Goal: Task Accomplishment & Management: Manage account settings

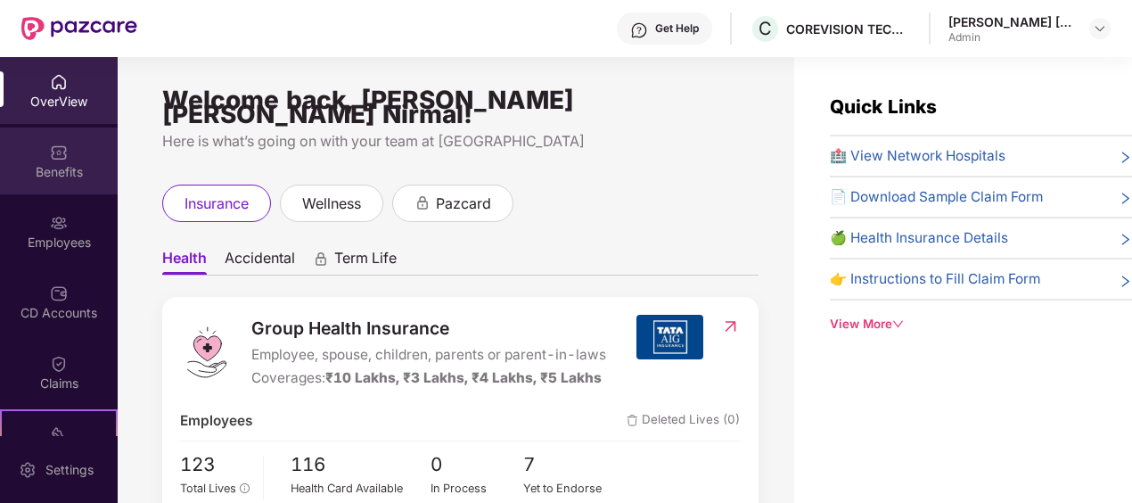
click at [65, 155] on div "Benefits" at bounding box center [59, 160] width 118 height 67
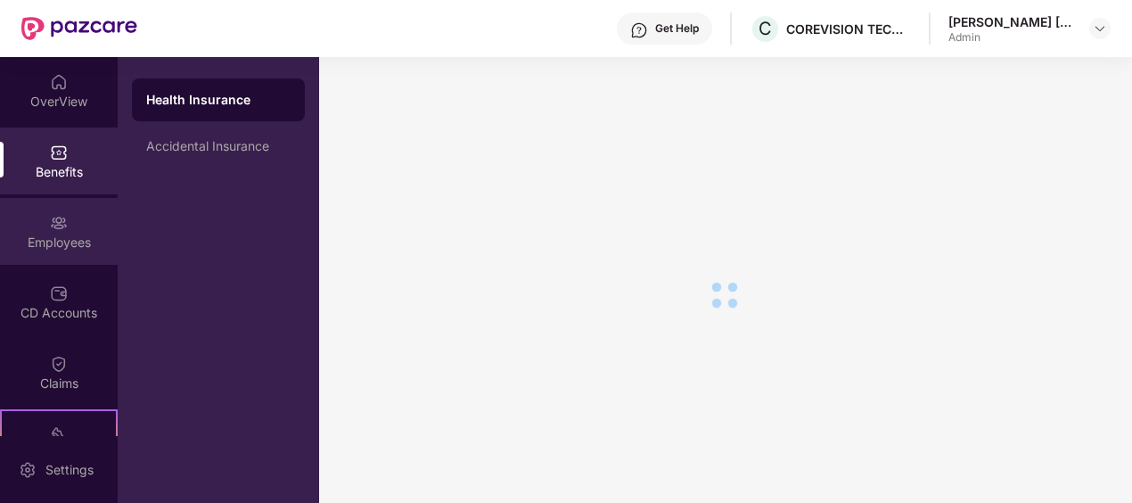
click at [66, 233] on div "Employees" at bounding box center [59, 242] width 118 height 18
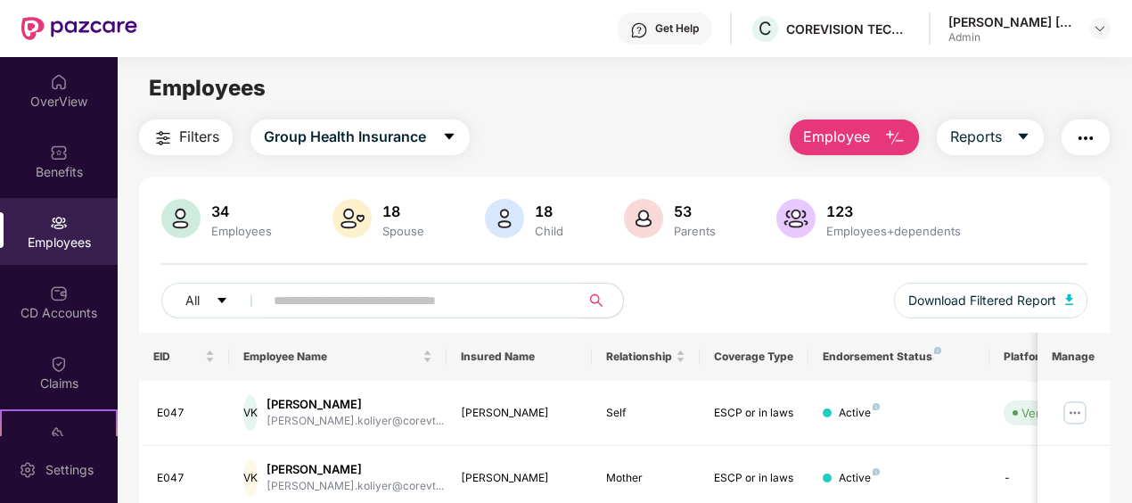
click at [421, 297] on input "text" at bounding box center [415, 300] width 283 height 27
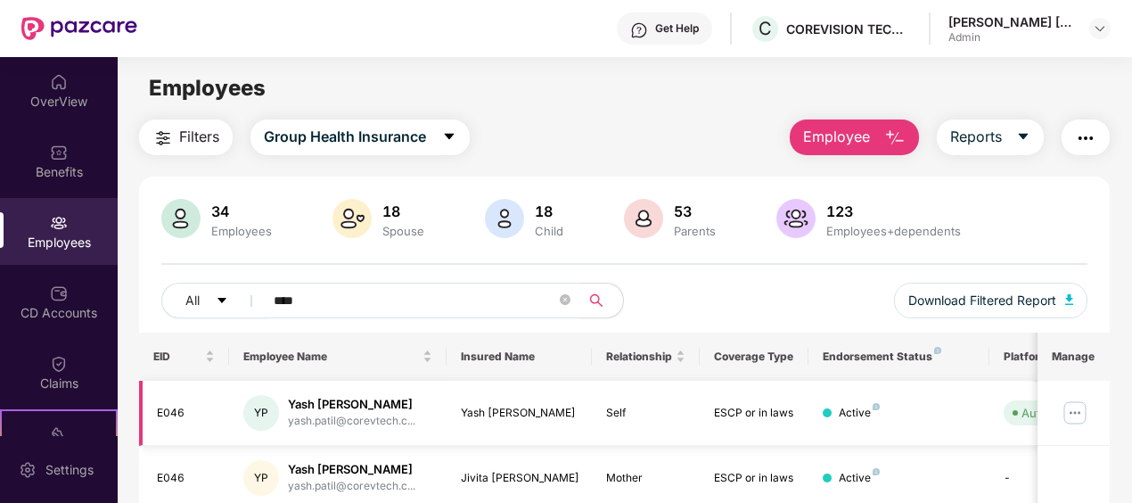
type input "****"
click at [1071, 410] on img at bounding box center [1075, 412] width 29 height 29
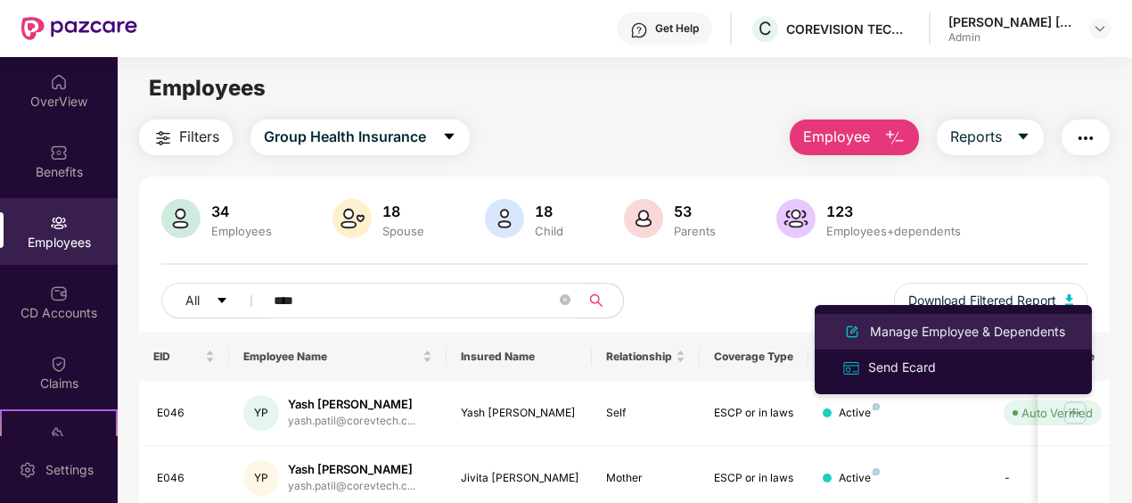
click at [948, 328] on div "Manage Employee & Dependents" at bounding box center [967, 332] width 202 height 20
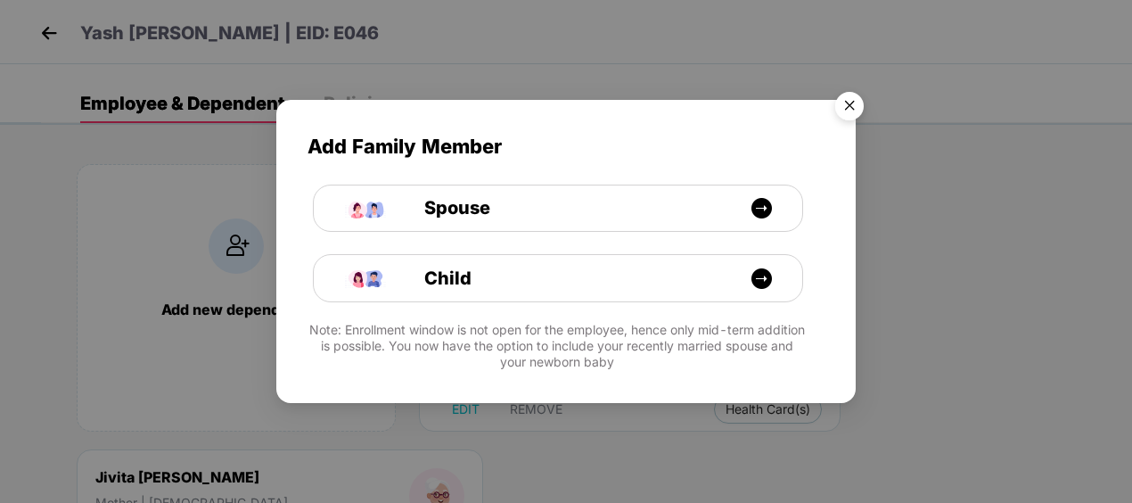
click at [849, 99] on img "Close" at bounding box center [849, 109] width 50 height 50
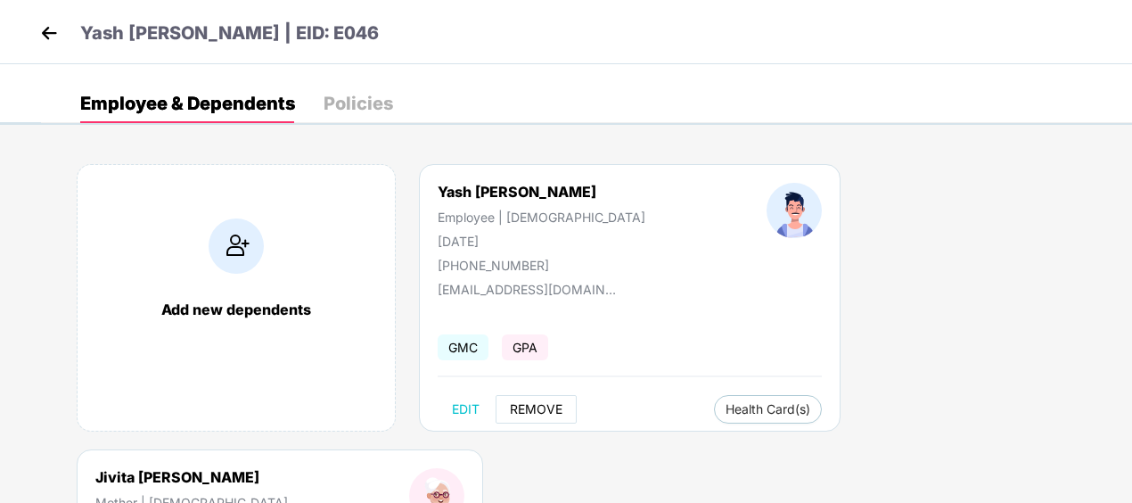
click at [536, 413] on span "REMOVE" at bounding box center [536, 409] width 53 height 14
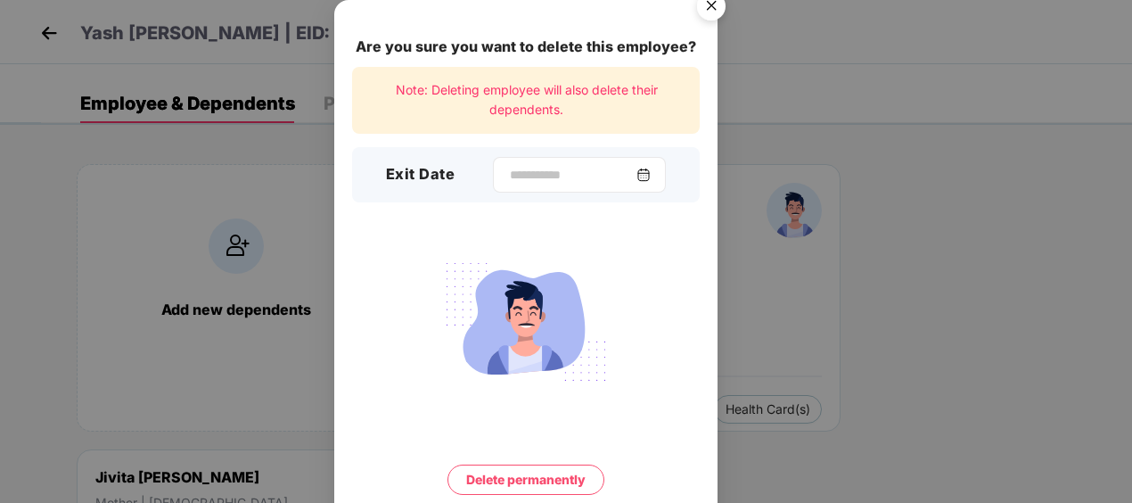
click at [660, 169] on div at bounding box center [579, 175] width 173 height 36
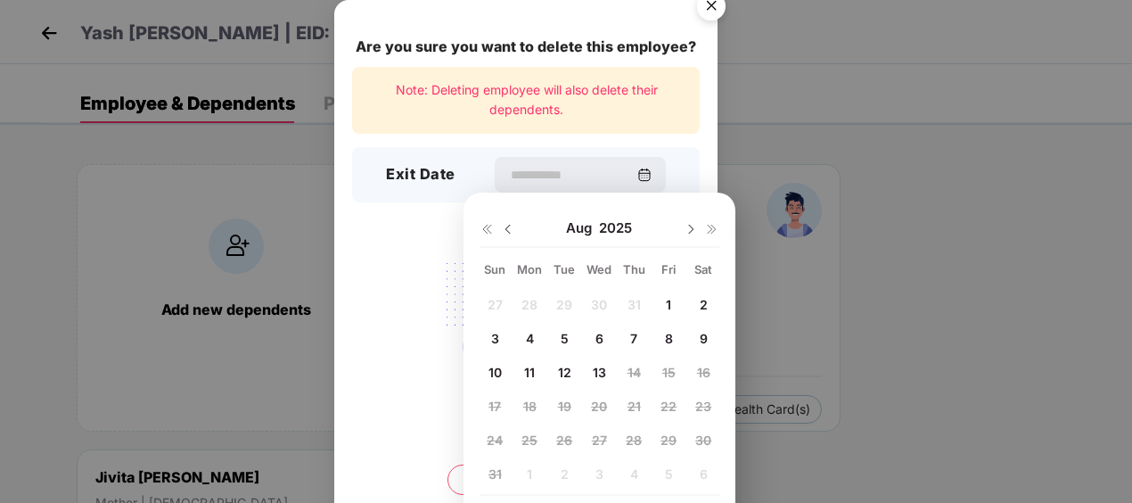
click at [562, 367] on span "12" at bounding box center [564, 371] width 13 height 15
type input "**********"
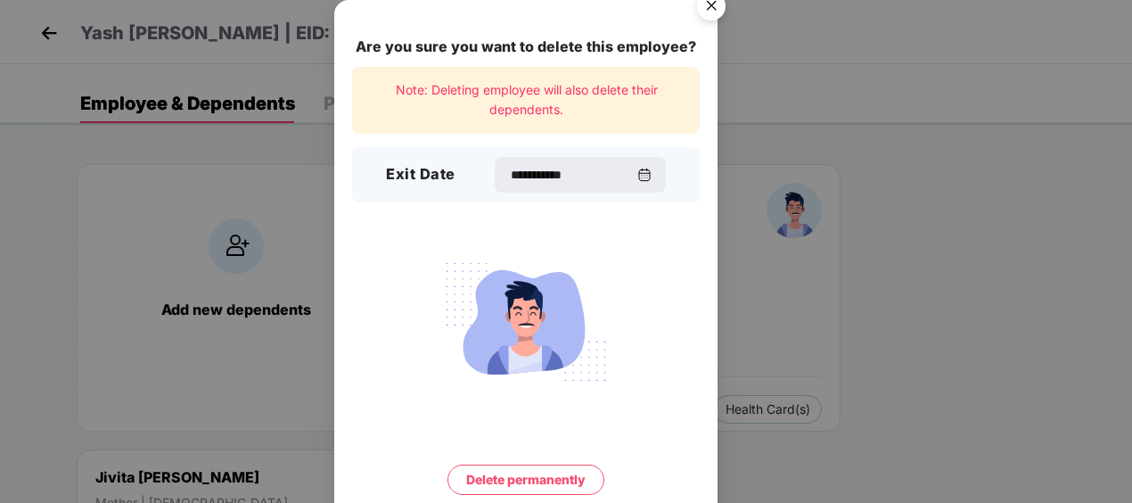
click at [548, 474] on button "Delete permanently" at bounding box center [525, 479] width 157 height 30
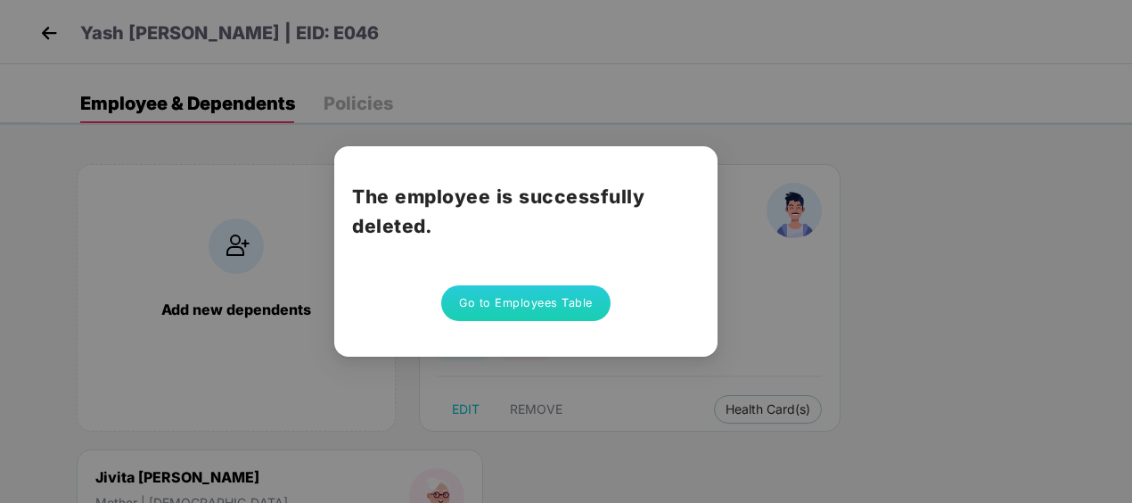
click at [528, 298] on button "Go to Employees Table" at bounding box center [525, 303] width 169 height 36
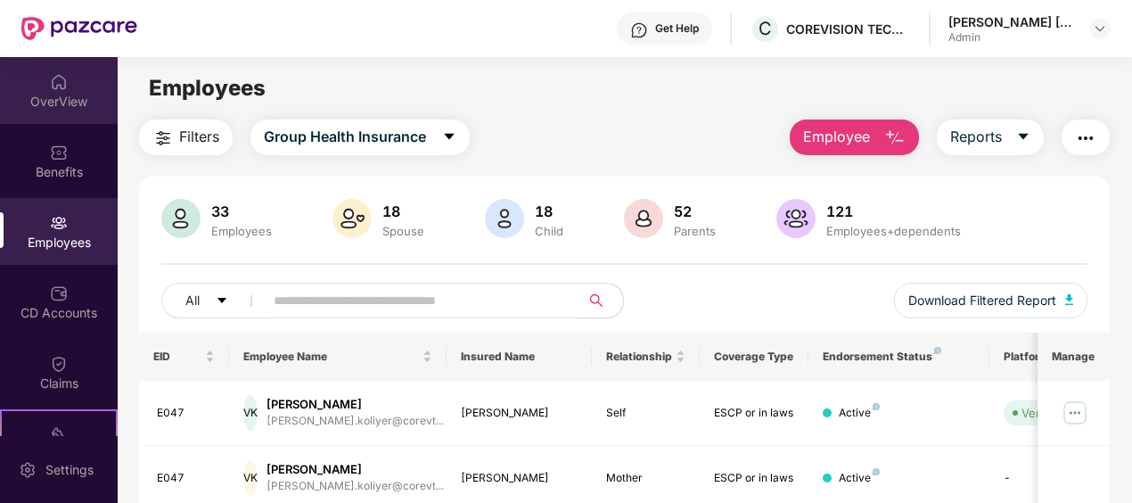
click at [66, 88] on div "OverView" at bounding box center [59, 90] width 118 height 67
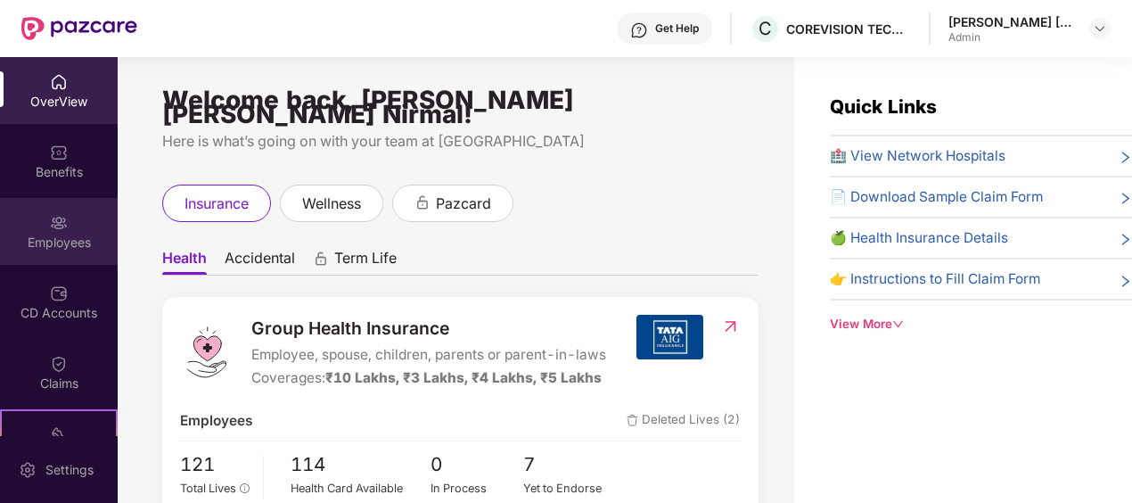
click at [75, 230] on div "Employees" at bounding box center [59, 231] width 118 height 67
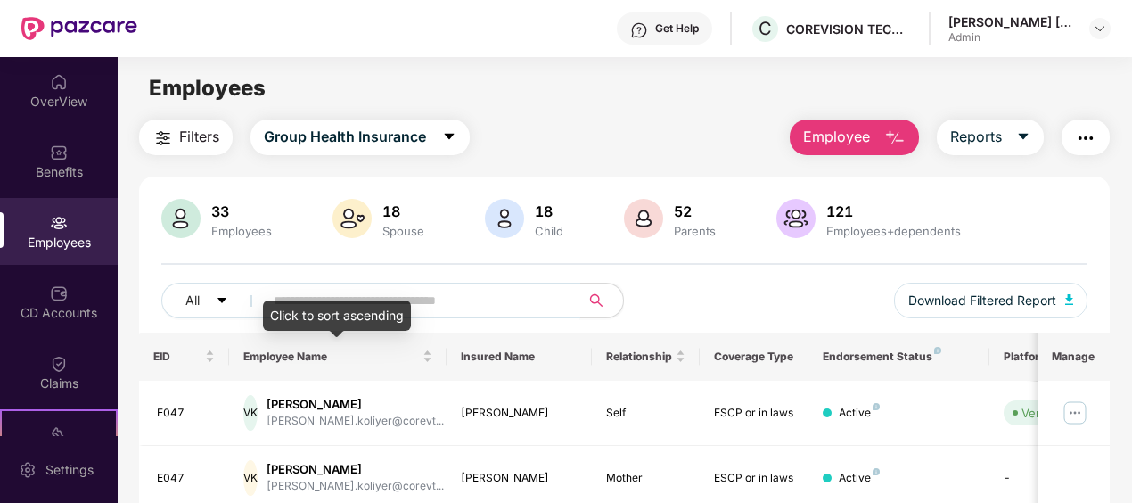
click at [319, 306] on div "Click to sort ascending" at bounding box center [337, 315] width 148 height 30
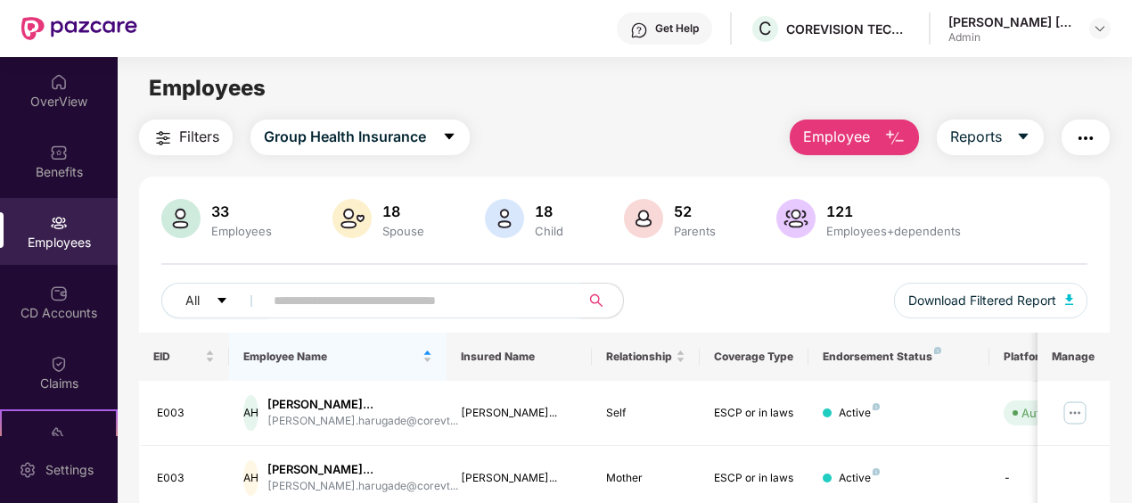
click at [303, 298] on input "text" at bounding box center [415, 300] width 283 height 27
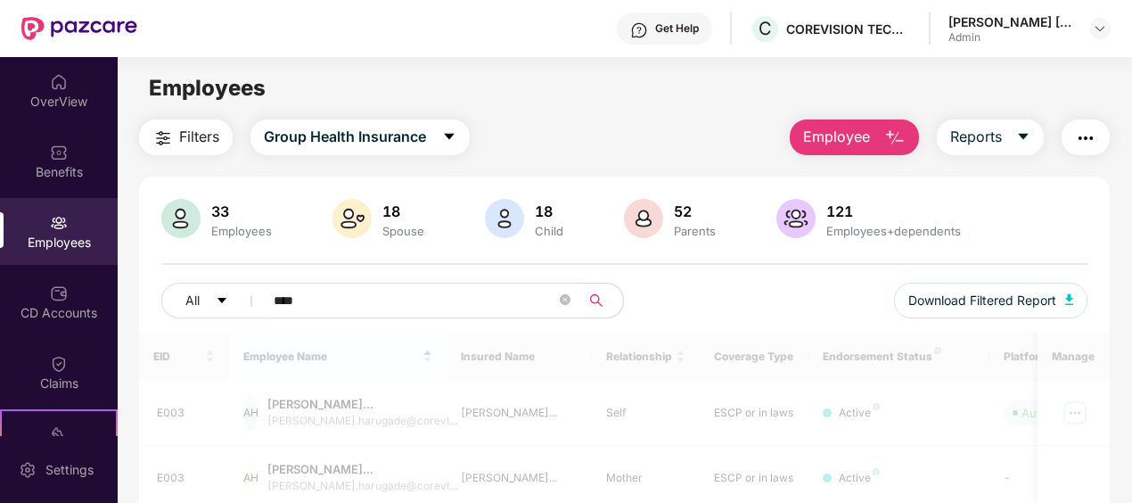
type input "****"
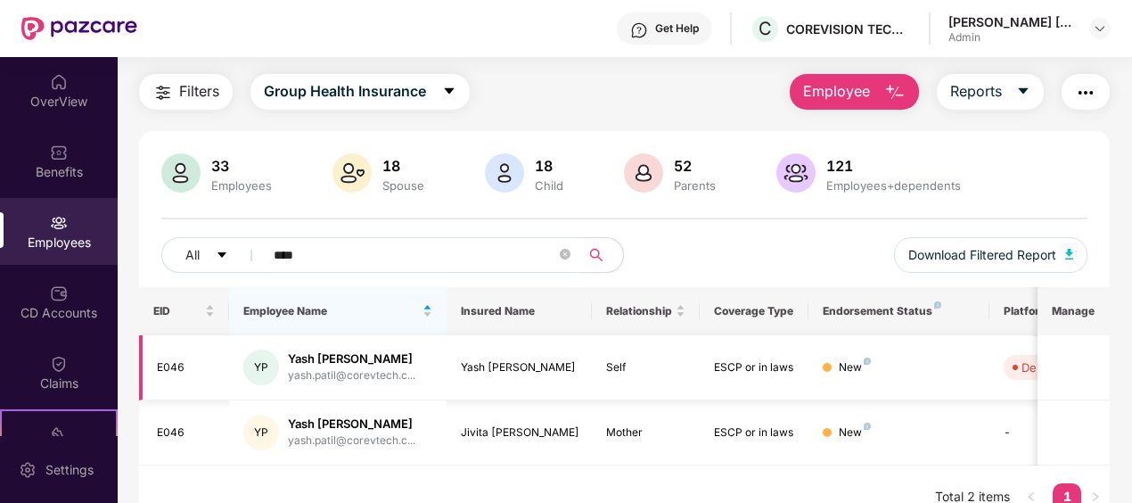
scroll to position [70, 0]
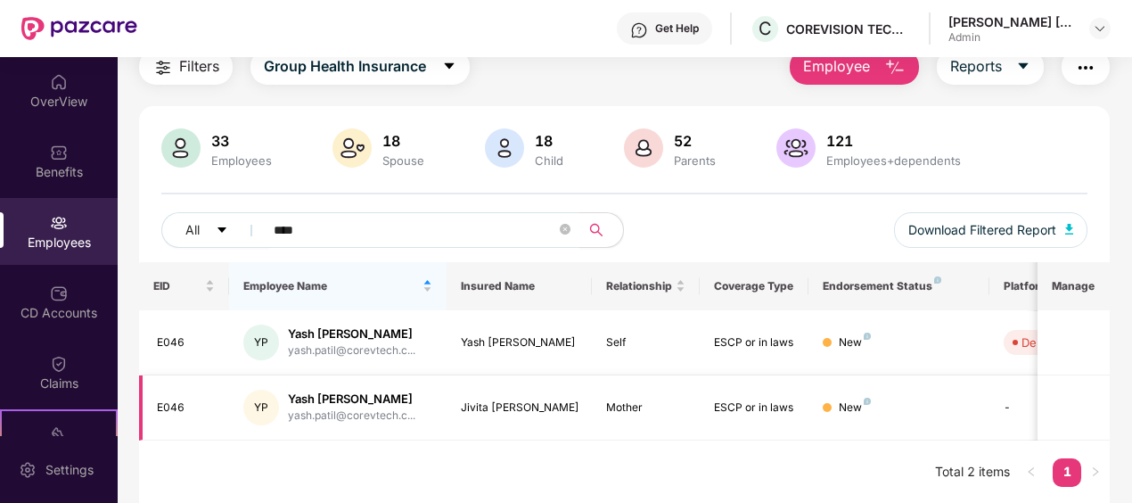
drag, startPoint x: 1040, startPoint y: 385, endPoint x: 1059, endPoint y: 377, distance: 20.4
click at [1059, 377] on td at bounding box center [1073, 407] width 72 height 65
click at [1011, 406] on td "-" at bounding box center [1052, 407] width 127 height 65
